Goal: Book appointment/travel/reservation

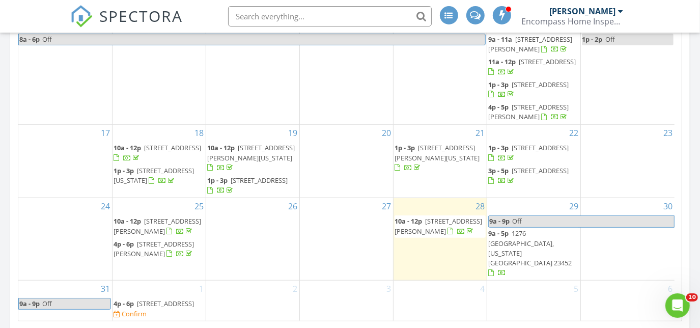
scroll to position [683, 0]
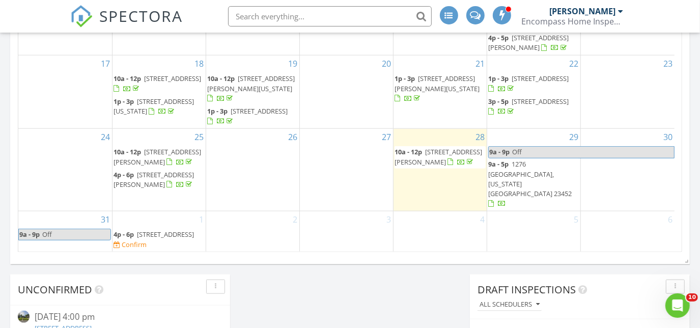
click at [137, 239] on span "41 Greeneland Blvd, Portsmouth 23701" at bounding box center [165, 234] width 57 height 9
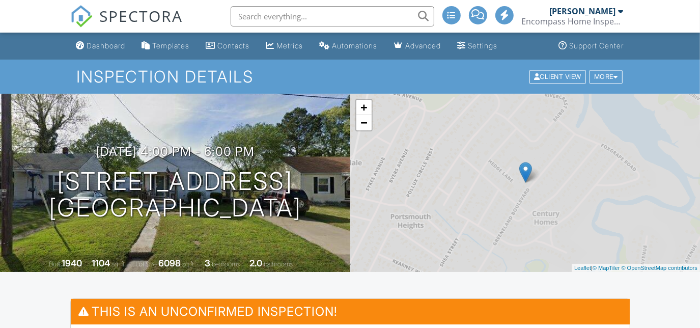
click at [108, 53] on link "Dashboard" at bounding box center [101, 46] width 58 height 19
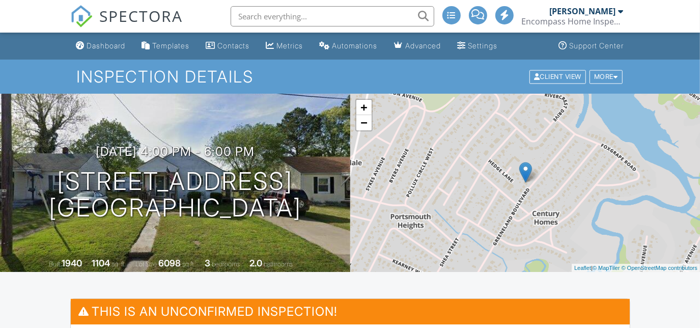
click at [108, 45] on div at bounding box center [350, 164] width 700 height 328
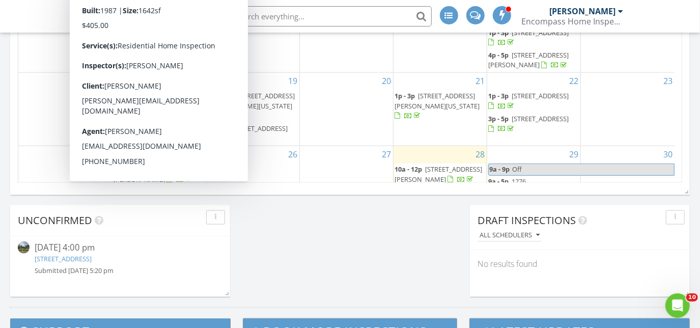
scroll to position [725, 0]
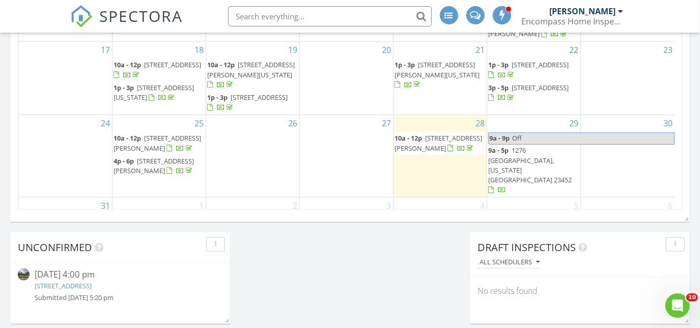
scroll to position [99, 0]
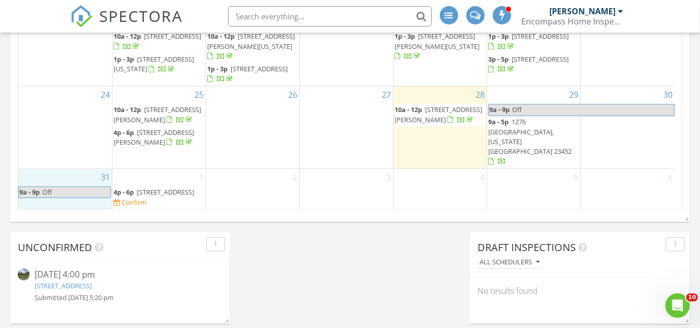
click at [85, 185] on div "31 9a - 9p Off" at bounding box center [65, 189] width 94 height 40
click at [77, 193] on span "Off" at bounding box center [76, 192] width 69 height 11
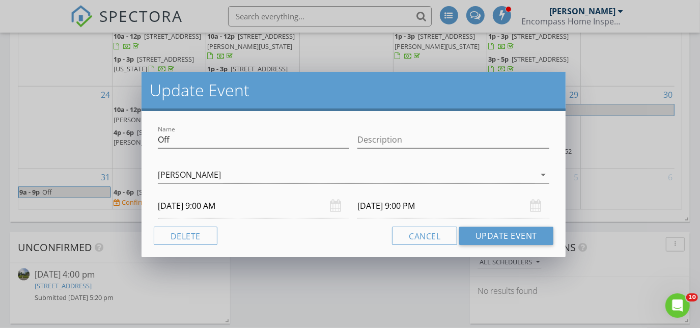
click at [386, 206] on input "08/31/2025 9:00 PM" at bounding box center [454, 206] width 192 height 25
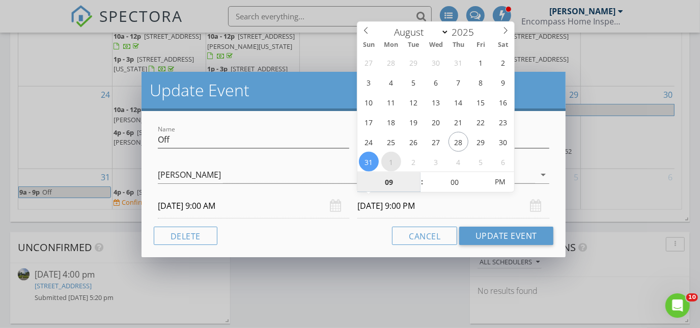
select select "8"
type input "09/01/2025 9:00 PM"
type input "02"
type input "09/01/2025 2:00 PM"
click at [477, 205] on input "09/01/2025 2:00 PM" at bounding box center [454, 206] width 192 height 25
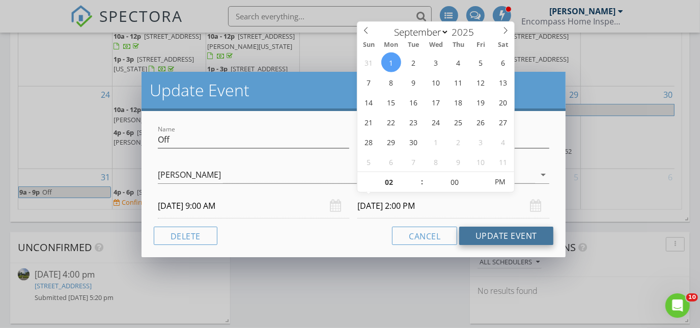
click at [514, 235] on button "Update Event" at bounding box center [506, 236] width 94 height 18
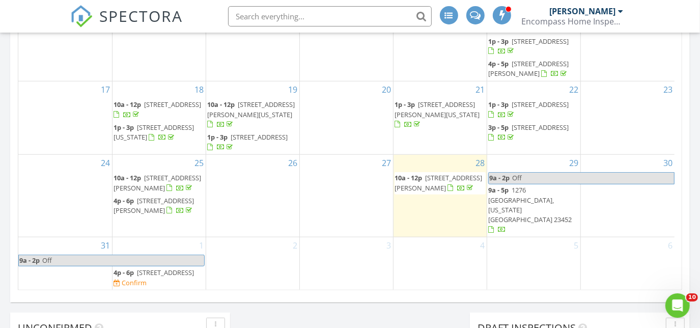
scroll to position [640, 0]
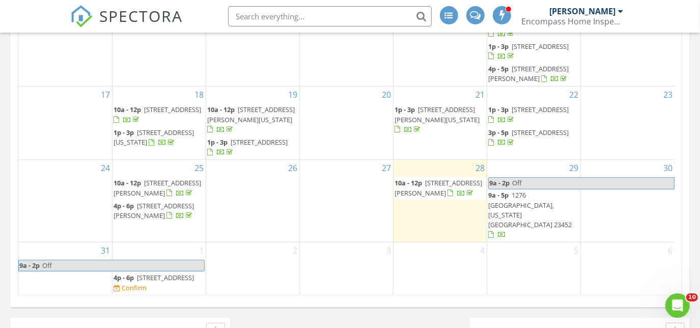
drag, startPoint x: 148, startPoint y: 271, endPoint x: 152, endPoint y: 279, distance: 9.3
click at [152, 279] on span "41 Greeneland Blvd, Portsmouth 23701" at bounding box center [165, 277] width 57 height 9
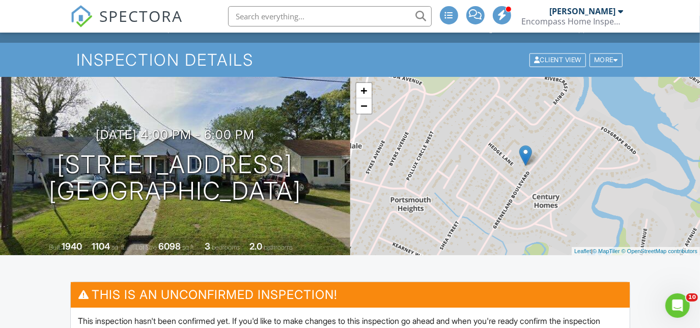
scroll to position [249, 0]
